Goal: Task Accomplishment & Management: Complete application form

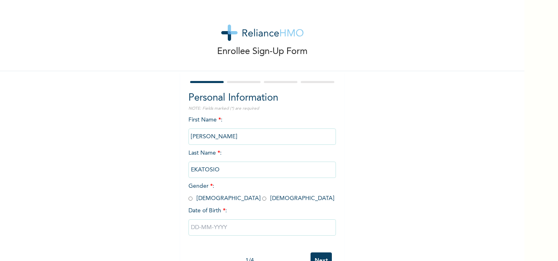
scroll to position [27, 0]
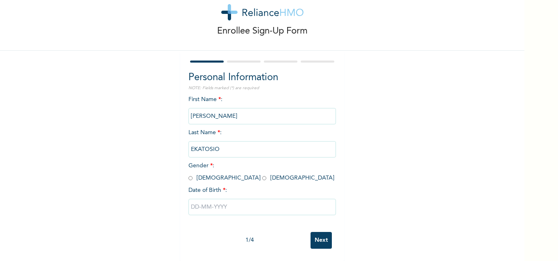
click at [188, 174] on input "radio" at bounding box center [190, 178] width 4 height 8
radio input "true"
click at [206, 204] on input "text" at bounding box center [261, 207] width 147 height 16
select select "7"
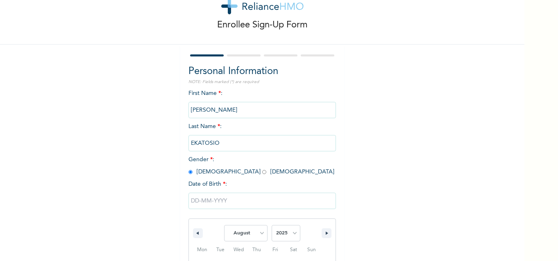
scroll to position [111, 0]
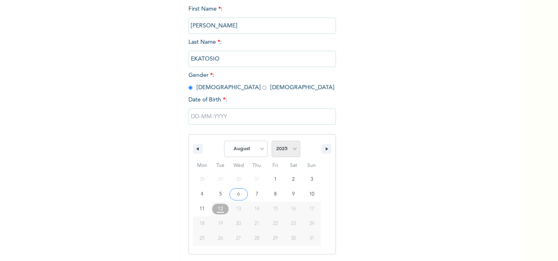
click at [293, 150] on select "2025 2024 2023 2022 2021 2020 2019 2018 2017 2016 2015 2014 2013 2012 2011 2010…" at bounding box center [285, 149] width 29 height 16
select select "1987"
click at [271, 141] on select "2025 2024 2023 2022 2021 2020 2019 2018 2017 2016 2015 2014 2013 2012 2011 2010…" at bounding box center [285, 149] width 29 height 16
click at [257, 149] on select "January February March April May June July August September October November De…" at bounding box center [245, 149] width 43 height 16
select select "6"
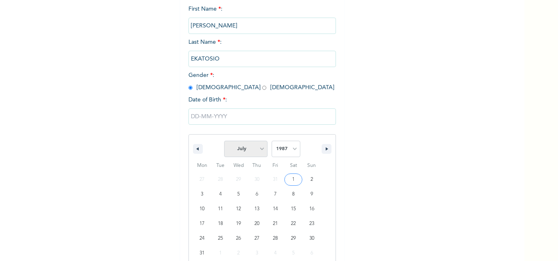
click at [224, 141] on select "January February March April May June July August September October November De…" at bounding box center [245, 149] width 43 height 16
type input "[DATE]"
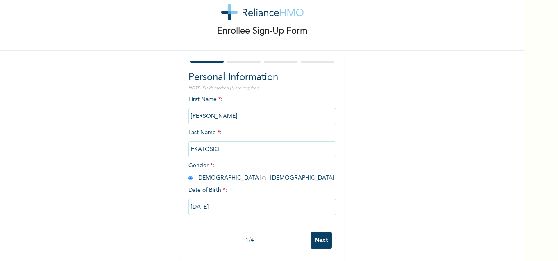
scroll to position [27, 0]
click at [314, 236] on input "Next" at bounding box center [320, 240] width 21 height 17
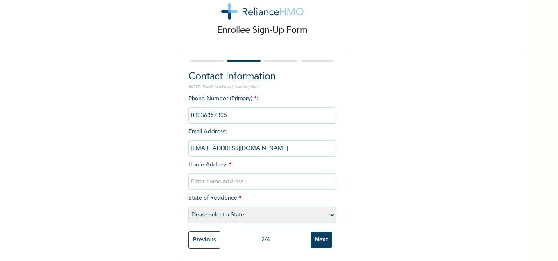
click at [230, 177] on input "text" at bounding box center [261, 182] width 147 height 16
type input "!"
type input "[STREET_ADDRESS] Off Miyaki, Oworoshoki [GEOGRAPHIC_DATA]."
click at [328, 210] on select "Please select a State [PERSON_NAME] (FCT) [PERSON_NAME] Ibom [GEOGRAPHIC_DATA] …" at bounding box center [261, 215] width 147 height 16
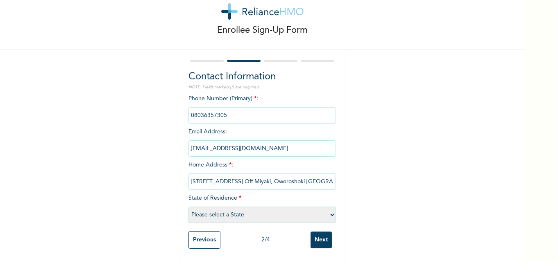
select select "25"
click at [188, 207] on select "Please select a State [PERSON_NAME] (FCT) [PERSON_NAME] Ibom [GEOGRAPHIC_DATA] …" at bounding box center [261, 215] width 147 height 16
click at [320, 234] on input "Next" at bounding box center [320, 240] width 21 height 17
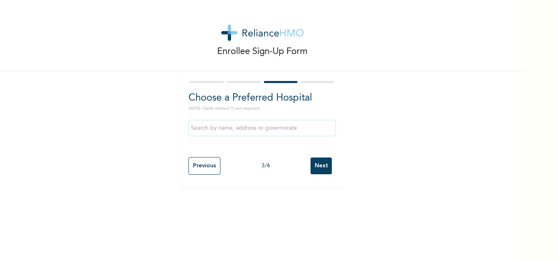
click at [253, 129] on input "text" at bounding box center [261, 128] width 147 height 16
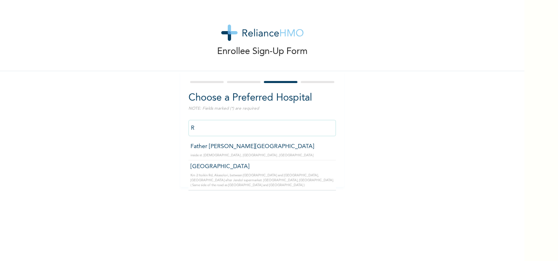
type input "R"
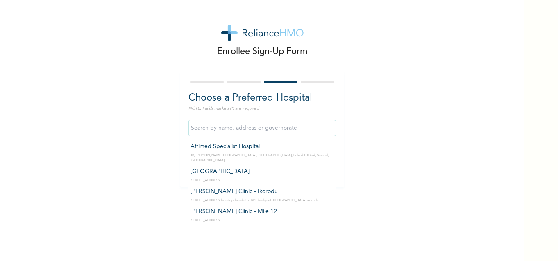
click at [349, 115] on div "Enrollee Sign-Up Form Choose a Preferred Hospital NOTE: Fields marked (*) are r…" at bounding box center [262, 93] width 524 height 187
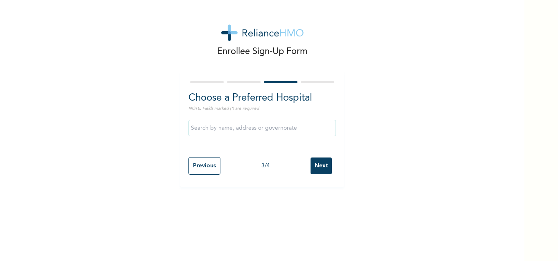
click at [204, 126] on input "text" at bounding box center [261, 128] width 147 height 16
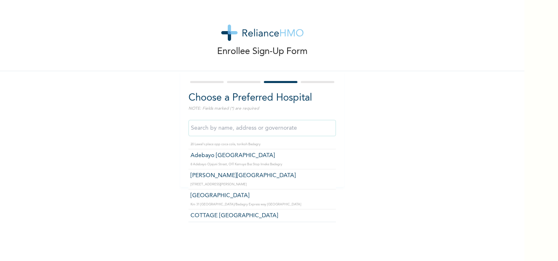
scroll to position [2456, 0]
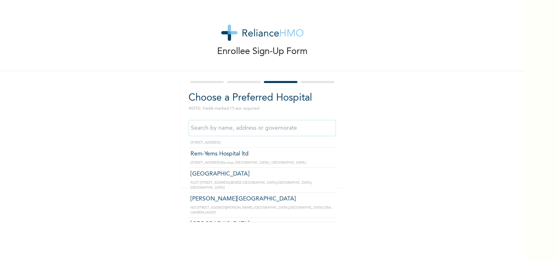
click at [321, 105] on h2 "Choose a Preferred Hospital" at bounding box center [261, 98] width 147 height 15
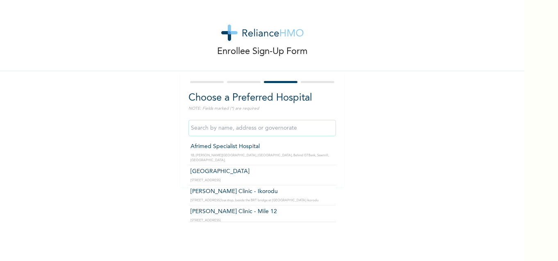
click at [254, 127] on input "text" at bounding box center [261, 128] width 147 height 16
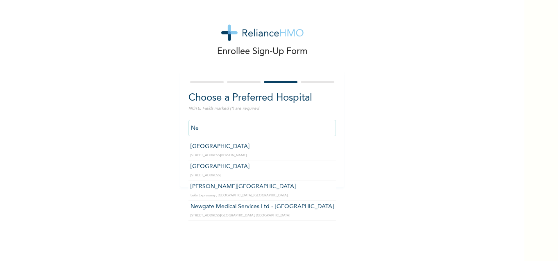
type input "N"
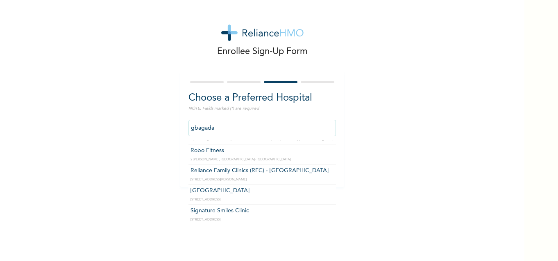
scroll to position [79, 0]
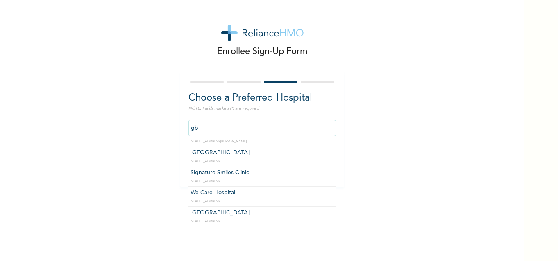
type input "g"
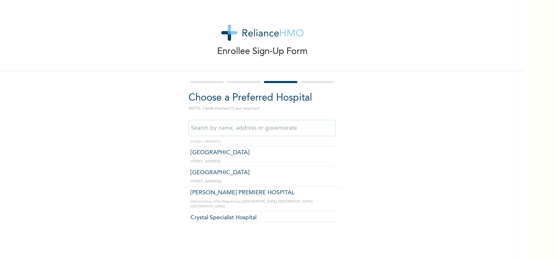
scroll to position [3036, 0]
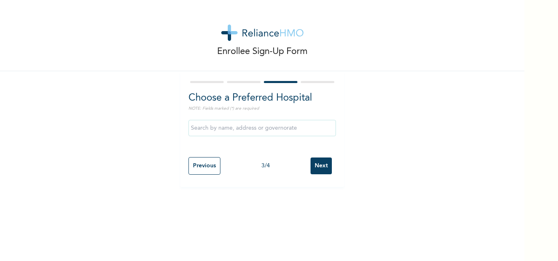
click at [351, 131] on div "Enrollee Sign-Up Form Choose a Preferred Hospital NOTE: Fields marked (*) are r…" at bounding box center [262, 93] width 524 height 187
click at [197, 169] on input "Previous" at bounding box center [204, 166] width 32 height 18
select select "25"
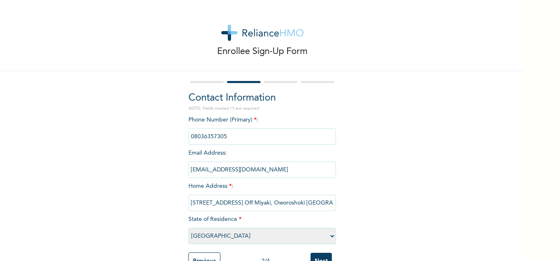
scroll to position [27, 0]
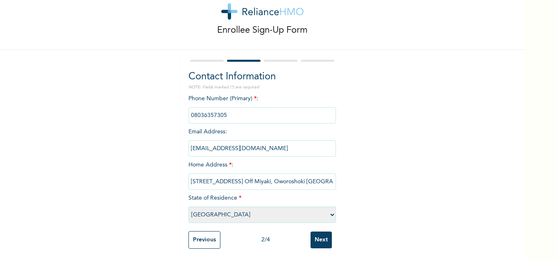
click at [314, 237] on input "Next" at bounding box center [320, 240] width 21 height 17
